Goal: Find contact information: Find contact information

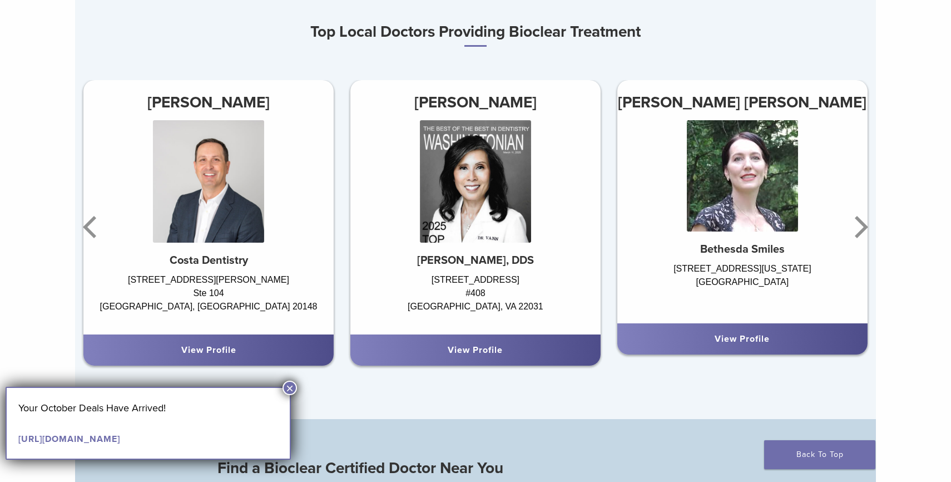
scroll to position [698, 0]
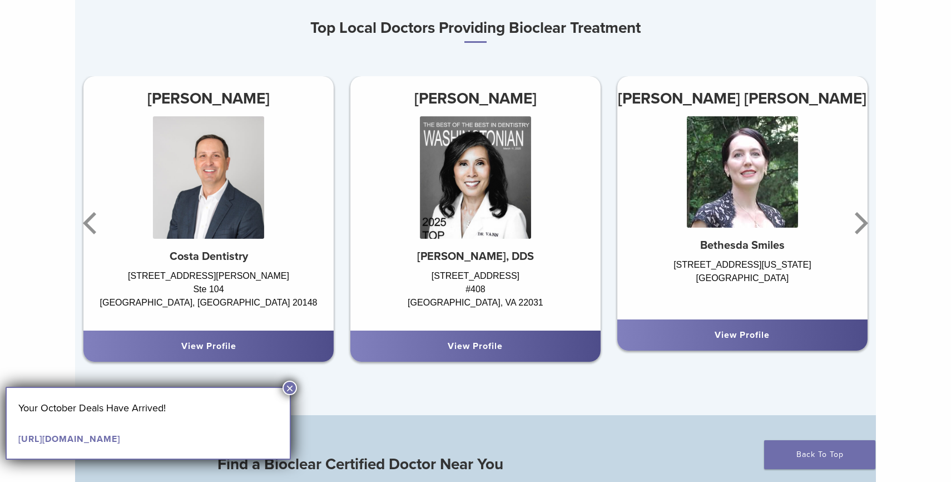
click at [454, 97] on h3 "[PERSON_NAME]" at bounding box center [475, 98] width 250 height 27
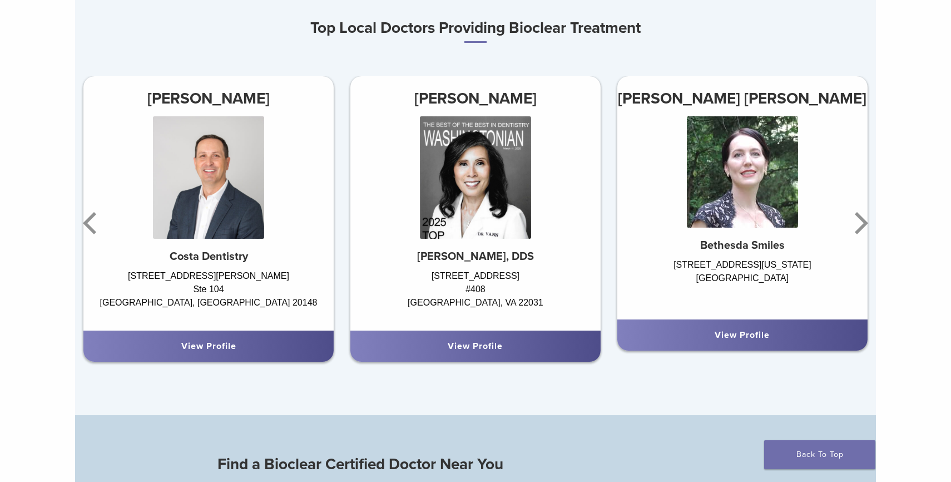
click at [486, 360] on div "View Profile" at bounding box center [475, 345] width 250 height 31
click at [486, 349] on link "View Profile" at bounding box center [475, 345] width 55 height 11
click at [461, 257] on strong "[PERSON_NAME], DDS" at bounding box center [475, 256] width 117 height 13
click at [865, 230] on icon "Next" at bounding box center [859, 223] width 22 height 67
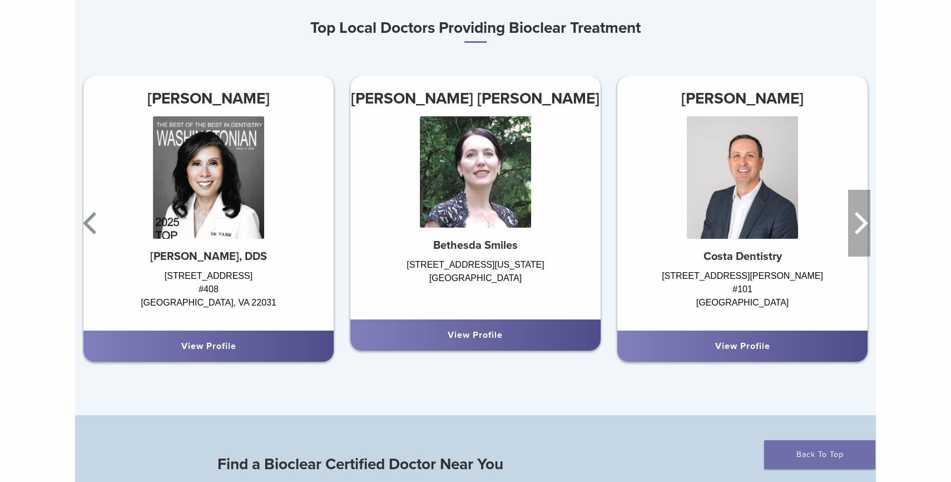
click at [865, 230] on icon "Next" at bounding box center [859, 223] width 22 height 67
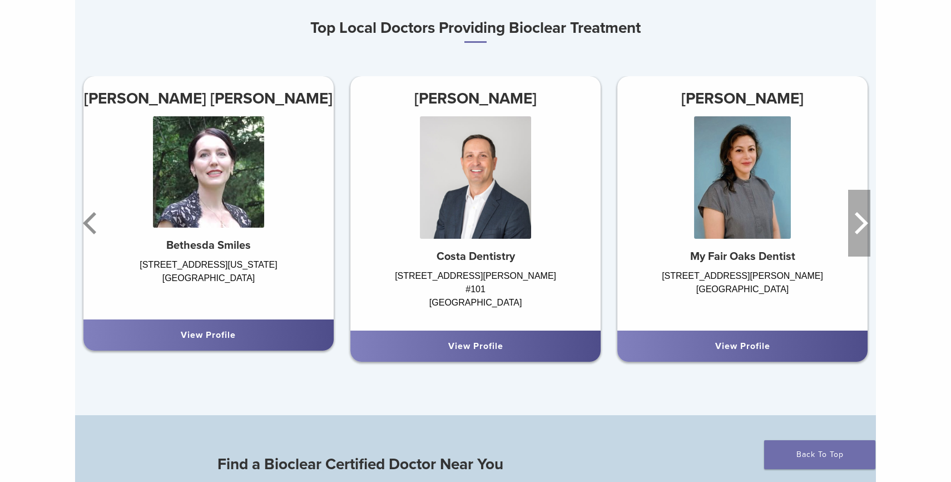
click at [865, 230] on icon "Next" at bounding box center [859, 223] width 22 height 67
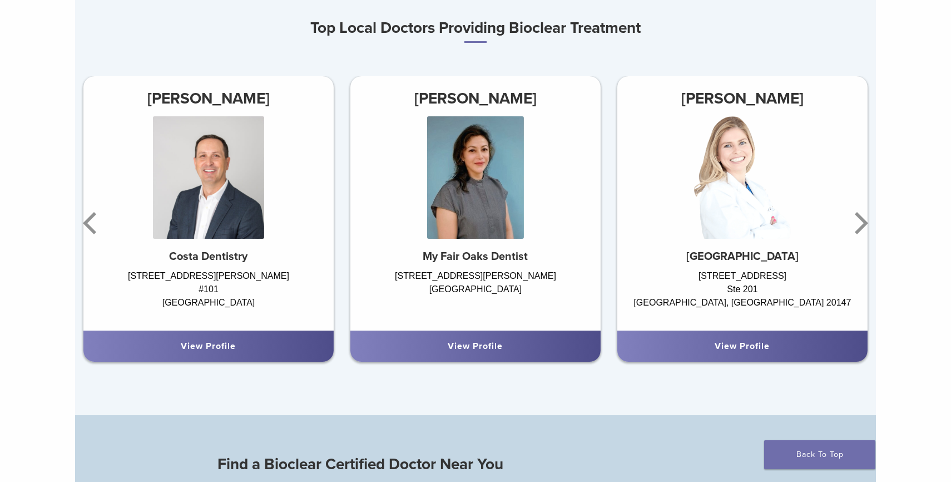
click at [526, 96] on h3 "[PERSON_NAME]" at bounding box center [475, 98] width 250 height 27
click at [859, 214] on icon "Next" at bounding box center [861, 223] width 13 height 22
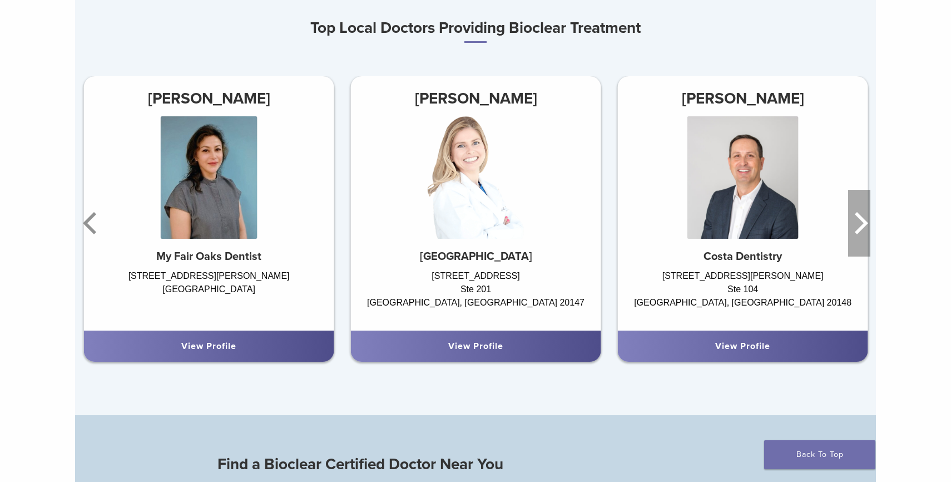
click at [858, 215] on icon "Next" at bounding box center [861, 223] width 13 height 22
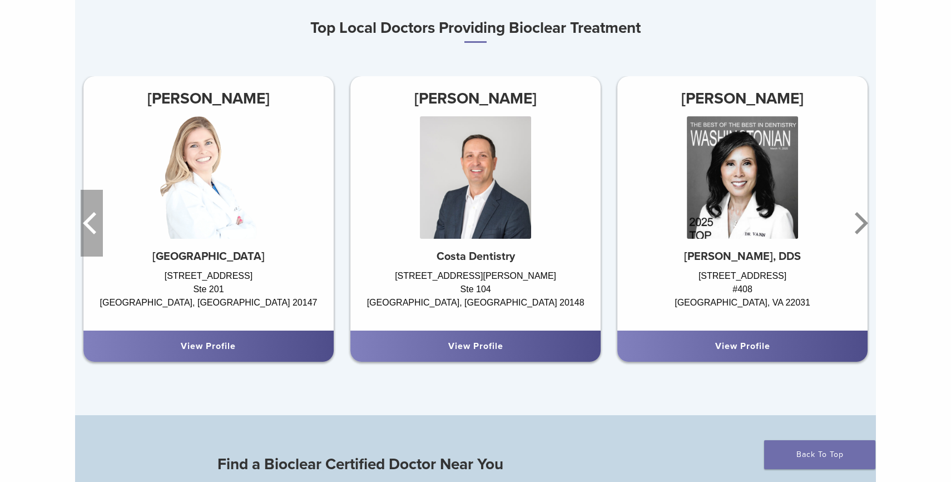
click at [82, 227] on icon "Previous" at bounding box center [92, 223] width 22 height 67
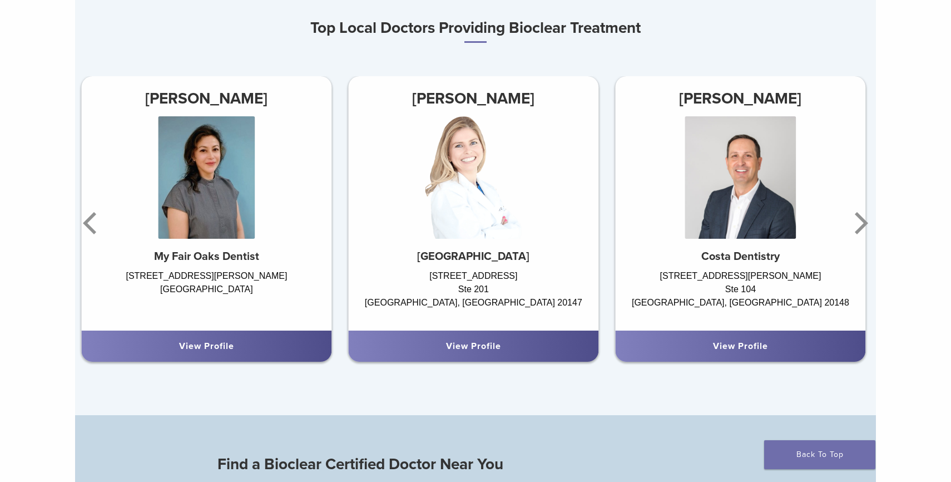
click at [227, 355] on div "View Profile" at bounding box center [206, 345] width 250 height 31
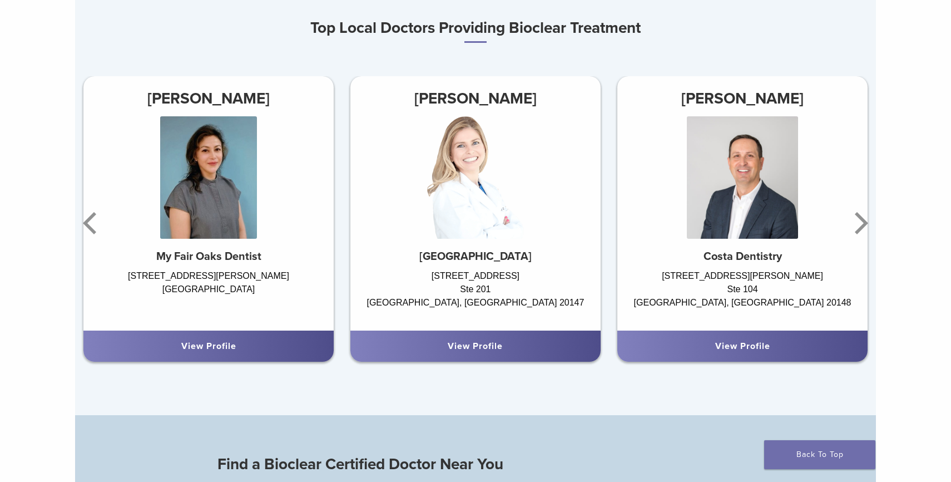
click at [236, 347] on link "View Profile" at bounding box center [208, 345] width 55 height 11
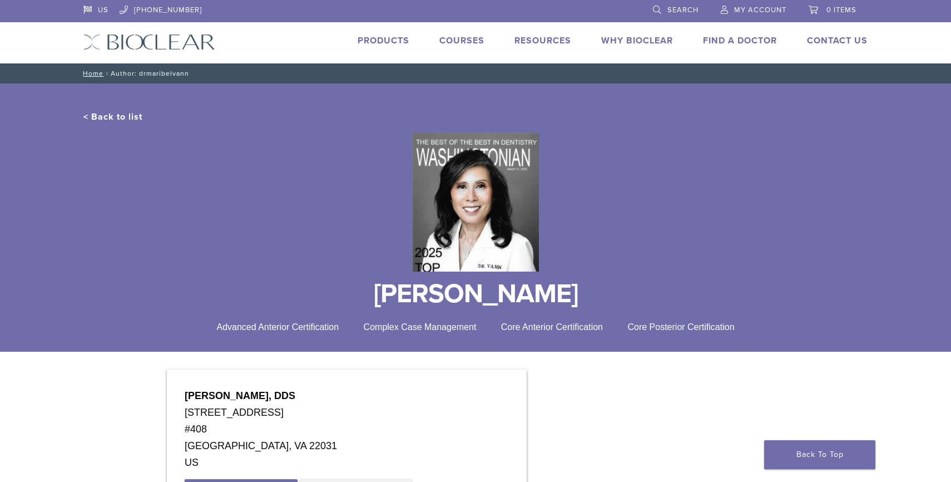
click at [854, 214] on div at bounding box center [475, 201] width 784 height 157
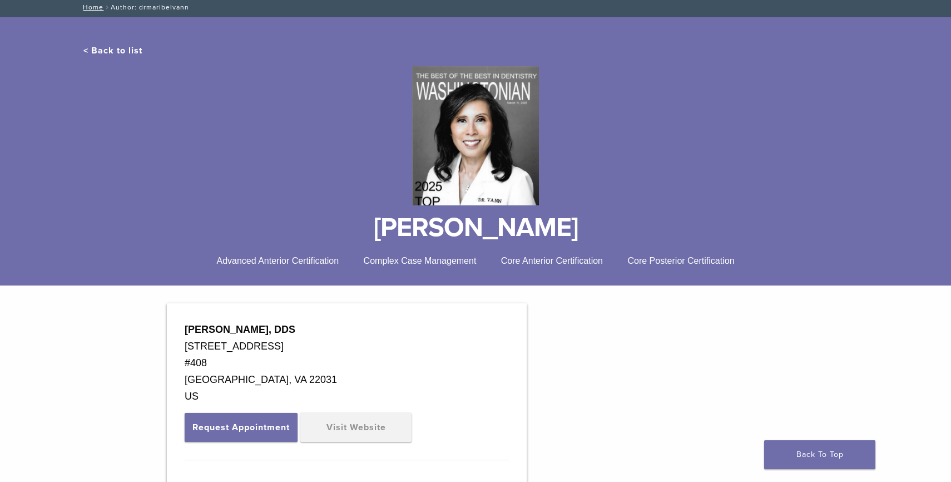
scroll to position [131, 0]
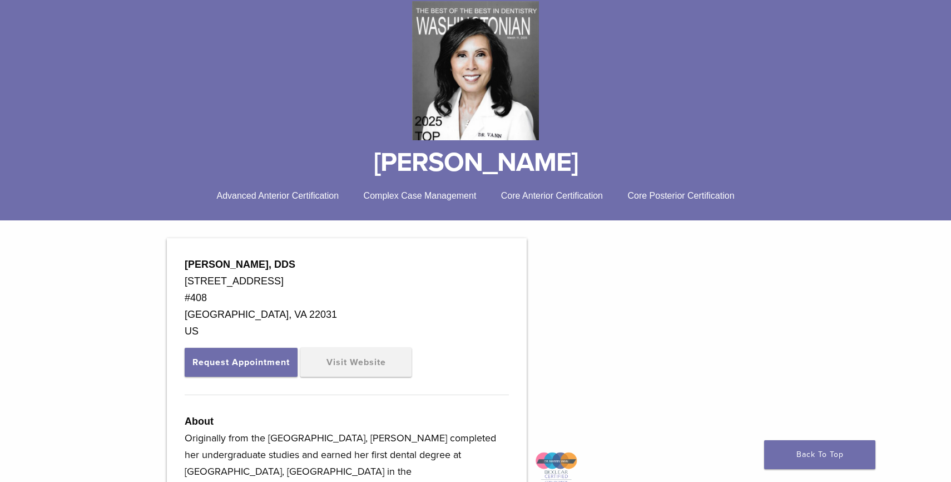
click at [250, 265] on strong "[PERSON_NAME], DDS" at bounding box center [240, 264] width 111 height 11
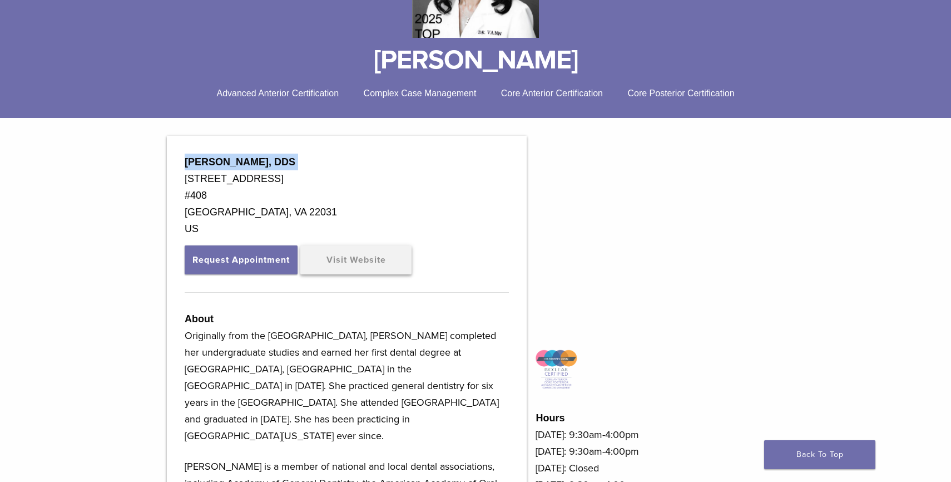
scroll to position [235, 0]
click at [363, 269] on link "Visit Website" at bounding box center [355, 258] width 111 height 29
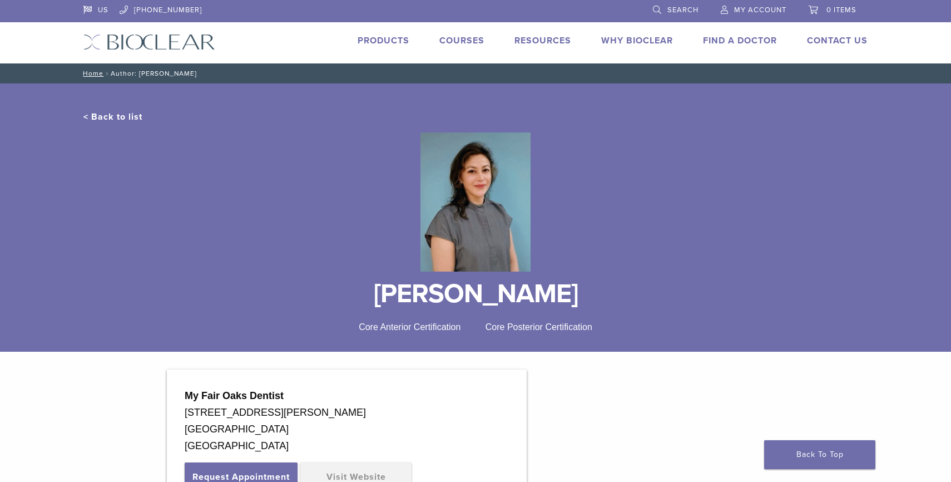
scroll to position [41, 0]
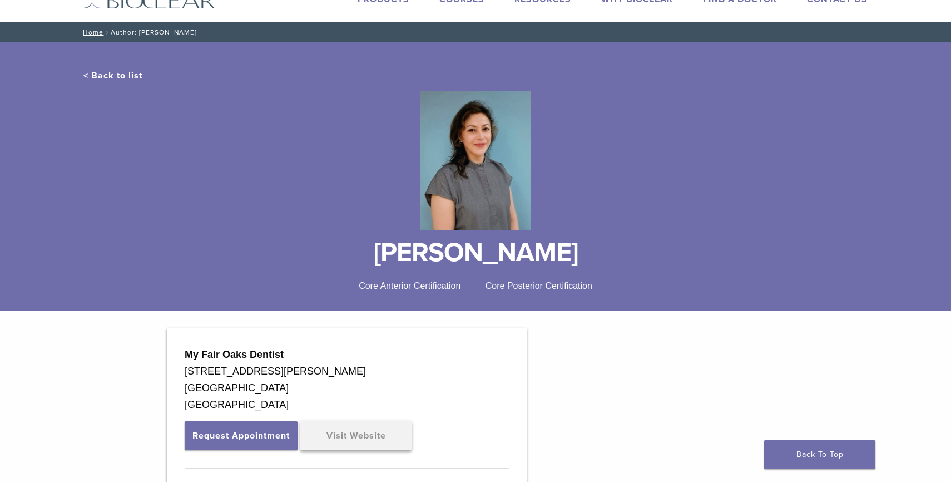
click at [348, 424] on link "Visit Website" at bounding box center [355, 435] width 111 height 29
